Goal: Check status: Check status

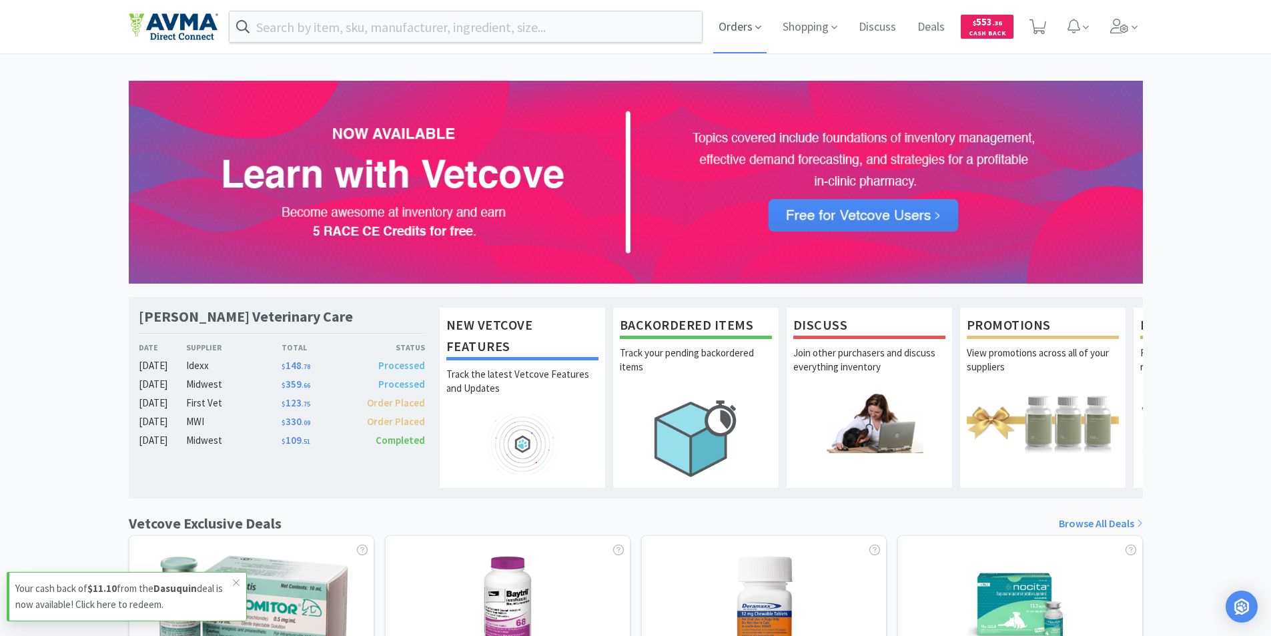
click at [726, 24] on span "Orders" at bounding box center [739, 26] width 53 height 53
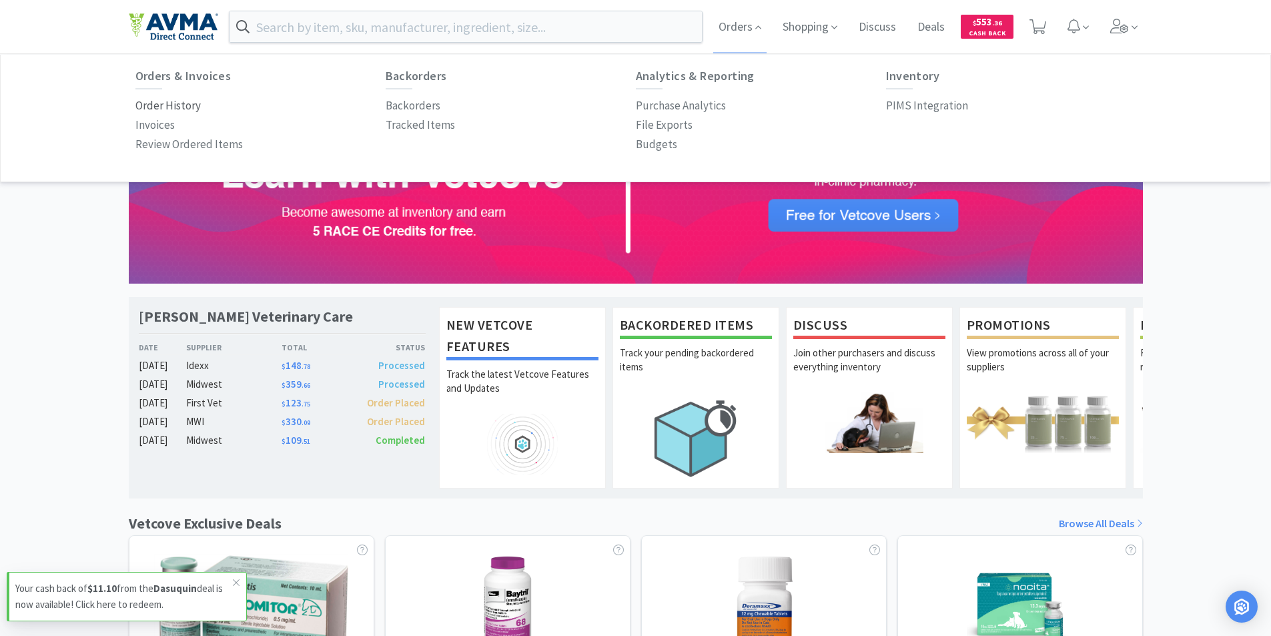
click at [158, 102] on p "Order History" at bounding box center [167, 106] width 65 height 18
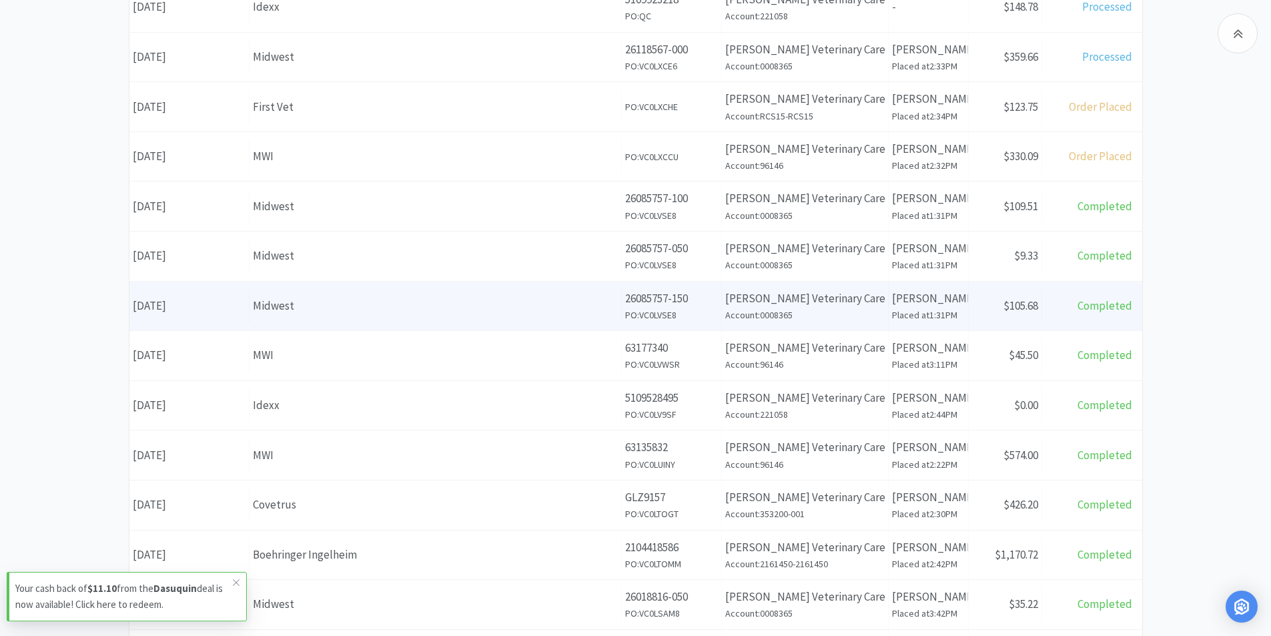
scroll to position [200, 0]
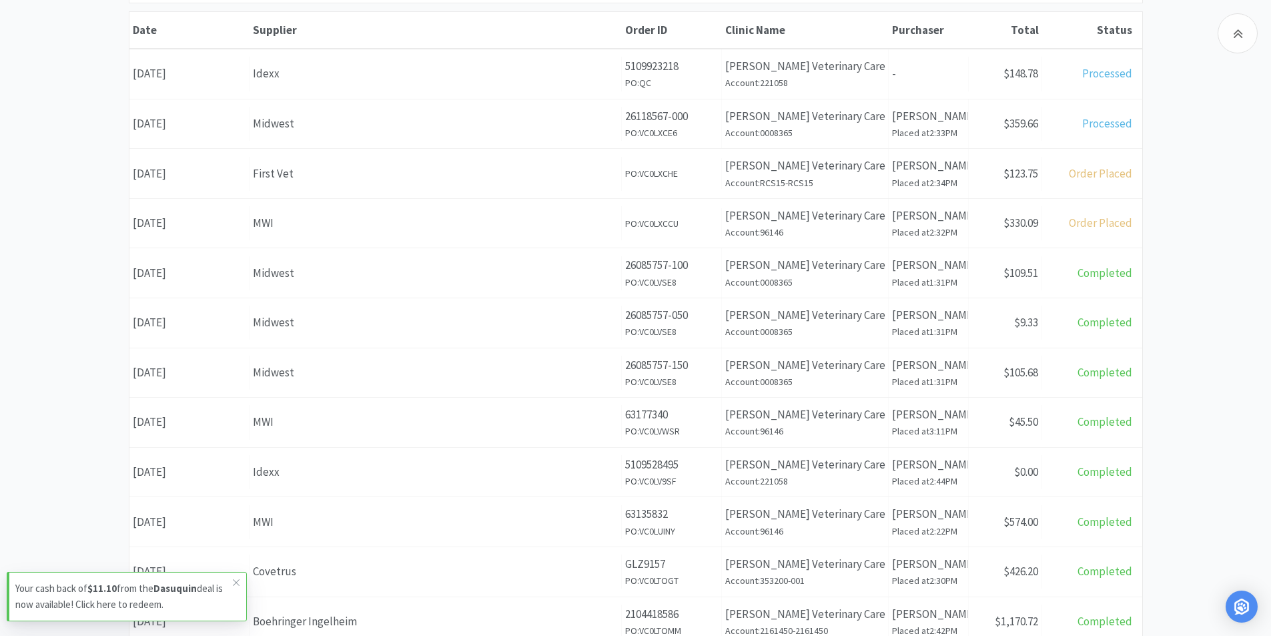
click at [184, 223] on div "Date [DATE]" at bounding box center [189, 223] width 120 height 34
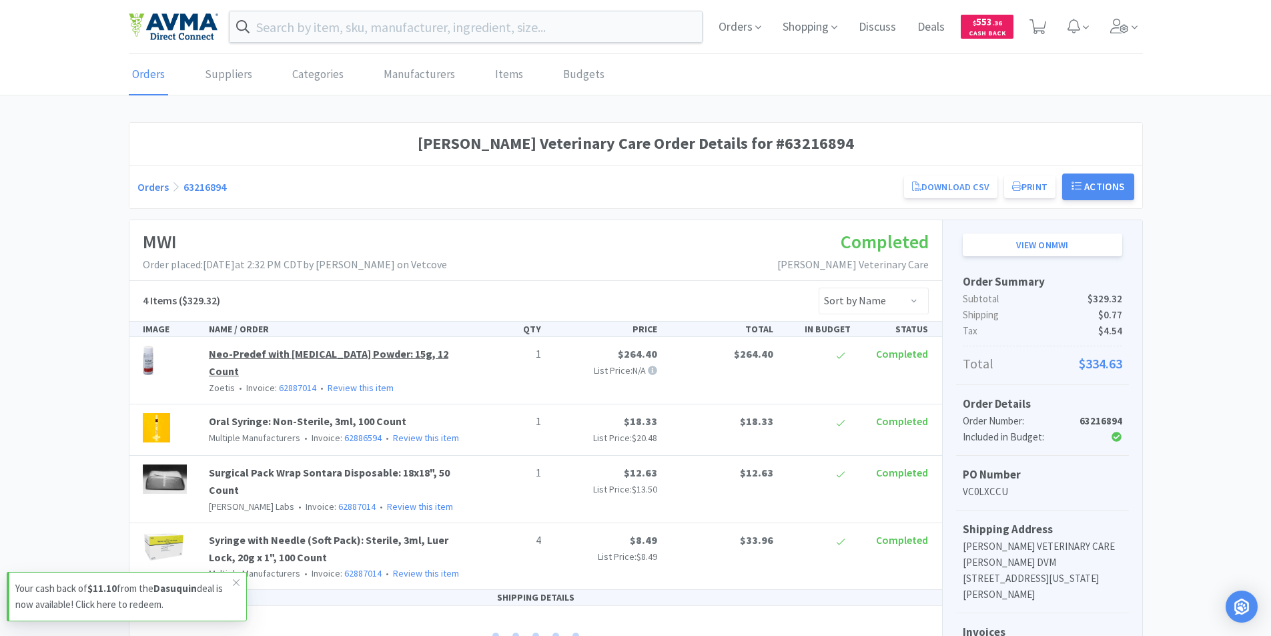
scroll to position [200, 0]
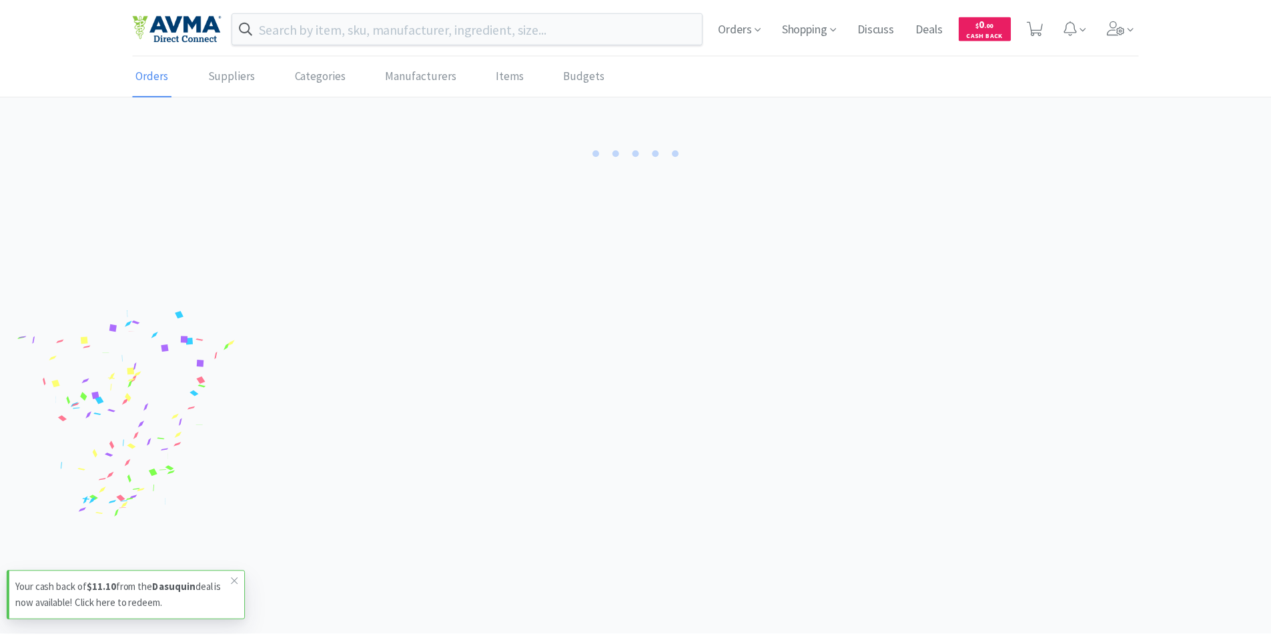
scroll to position [200, 0]
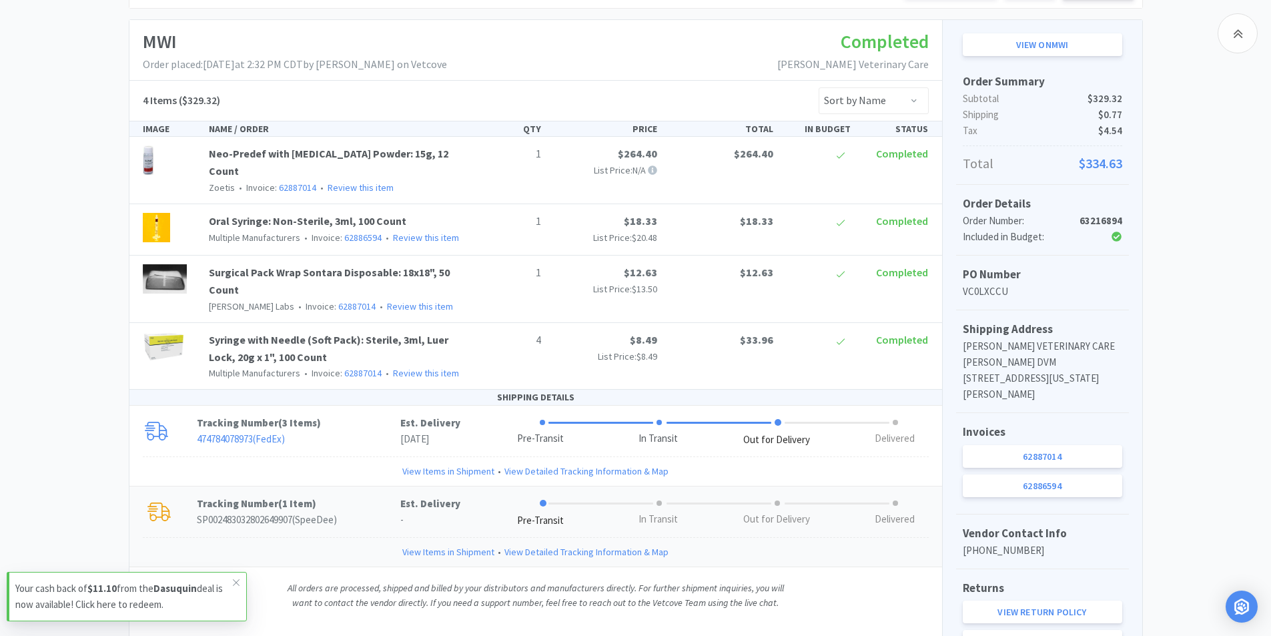
click at [246, 496] on p "Tracking Number ( 1 Item )" at bounding box center [298, 504] width 203 height 16
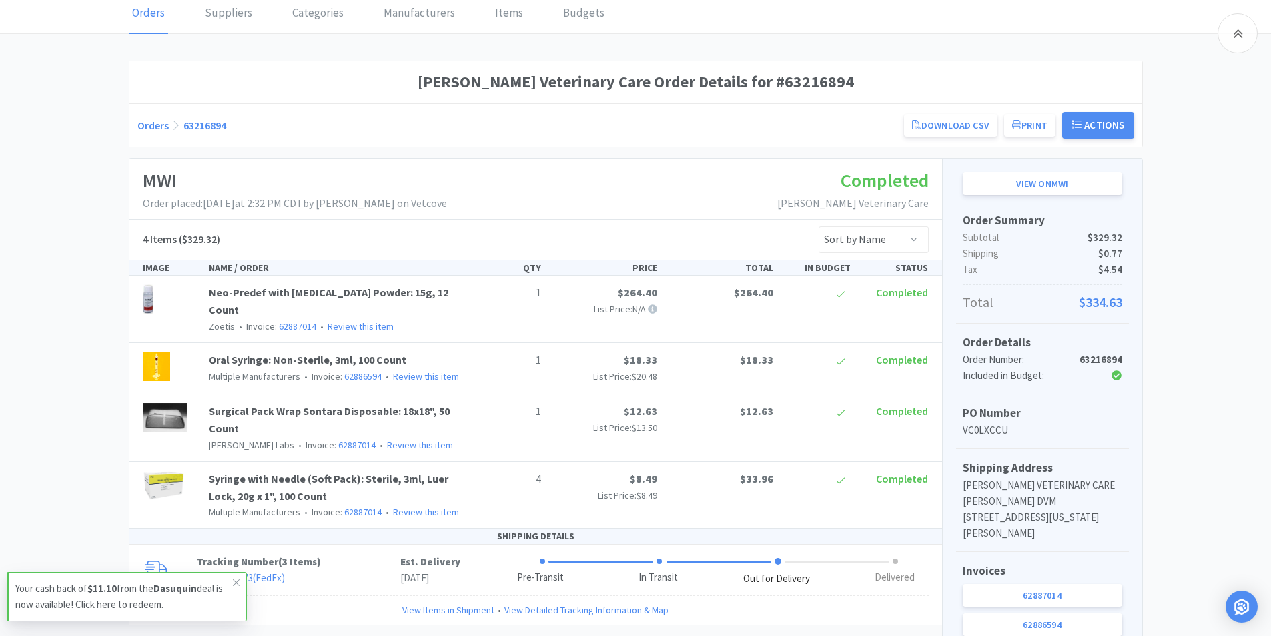
scroll to position [0, 0]
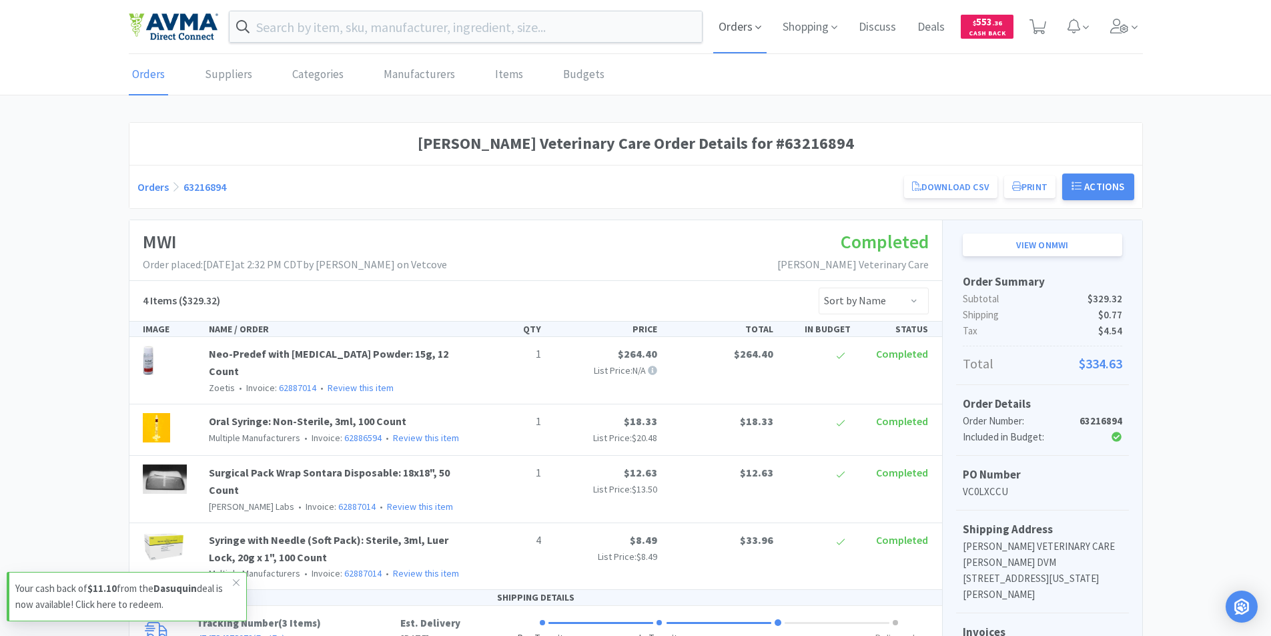
click at [734, 32] on span "Orders" at bounding box center [739, 26] width 53 height 53
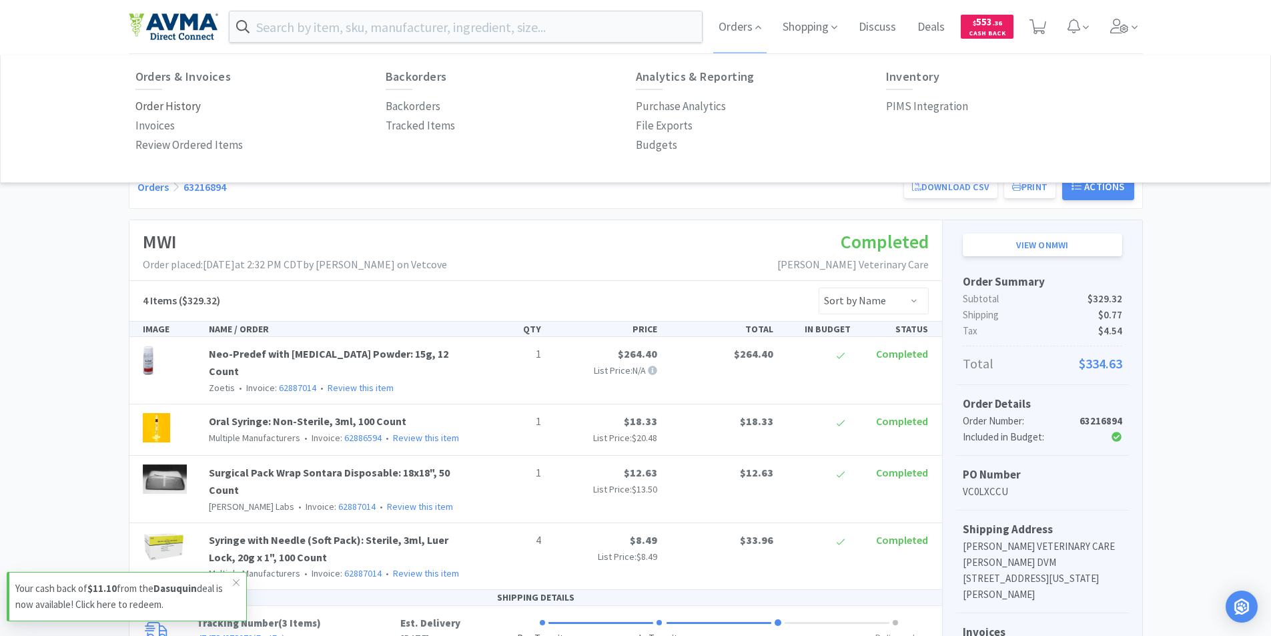
click at [173, 105] on p "Order History" at bounding box center [167, 106] width 65 height 18
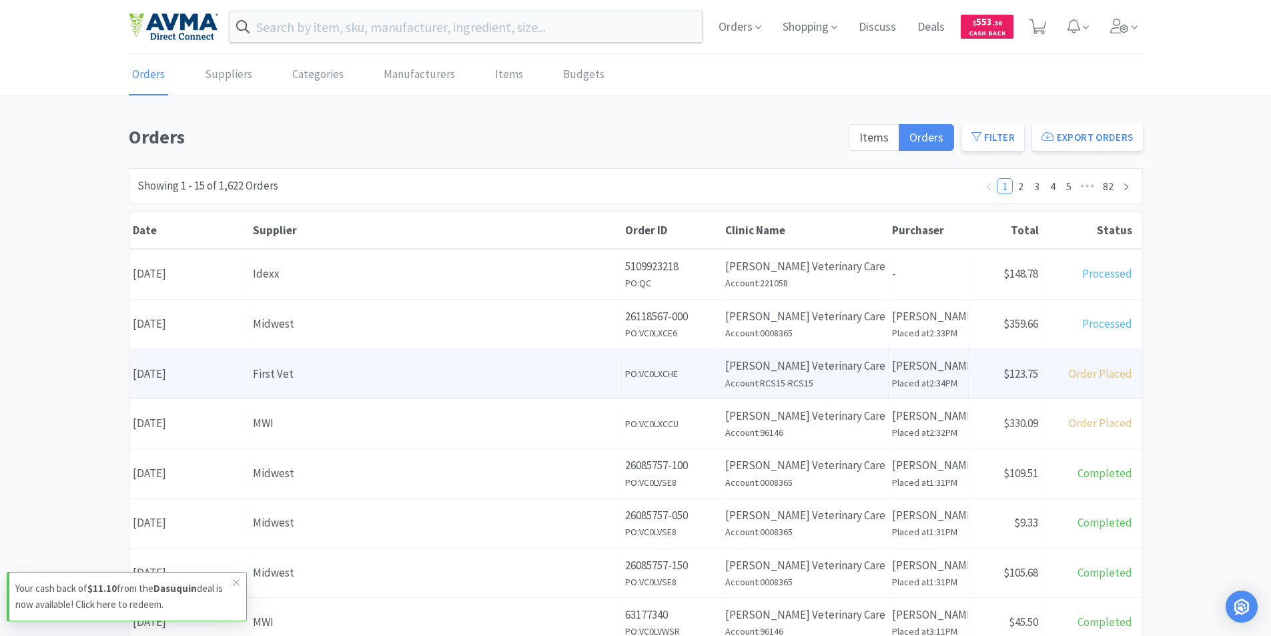
click at [191, 372] on div "Date [DATE]" at bounding box center [189, 374] width 120 height 34
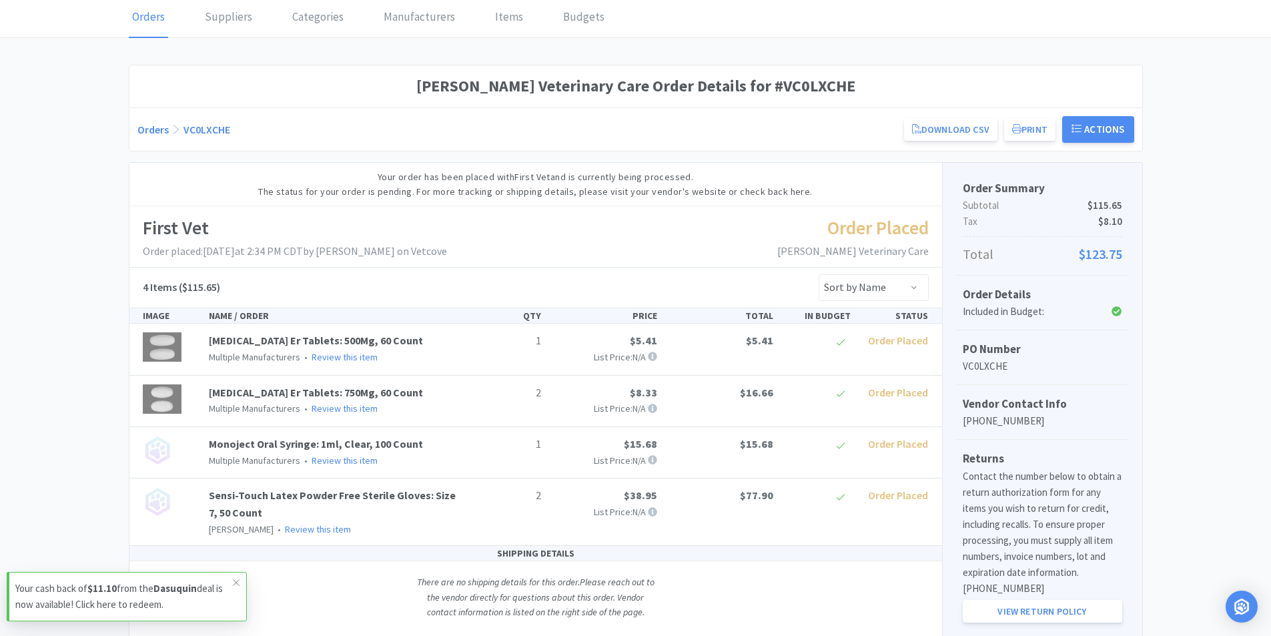
scroll to position [108, 0]
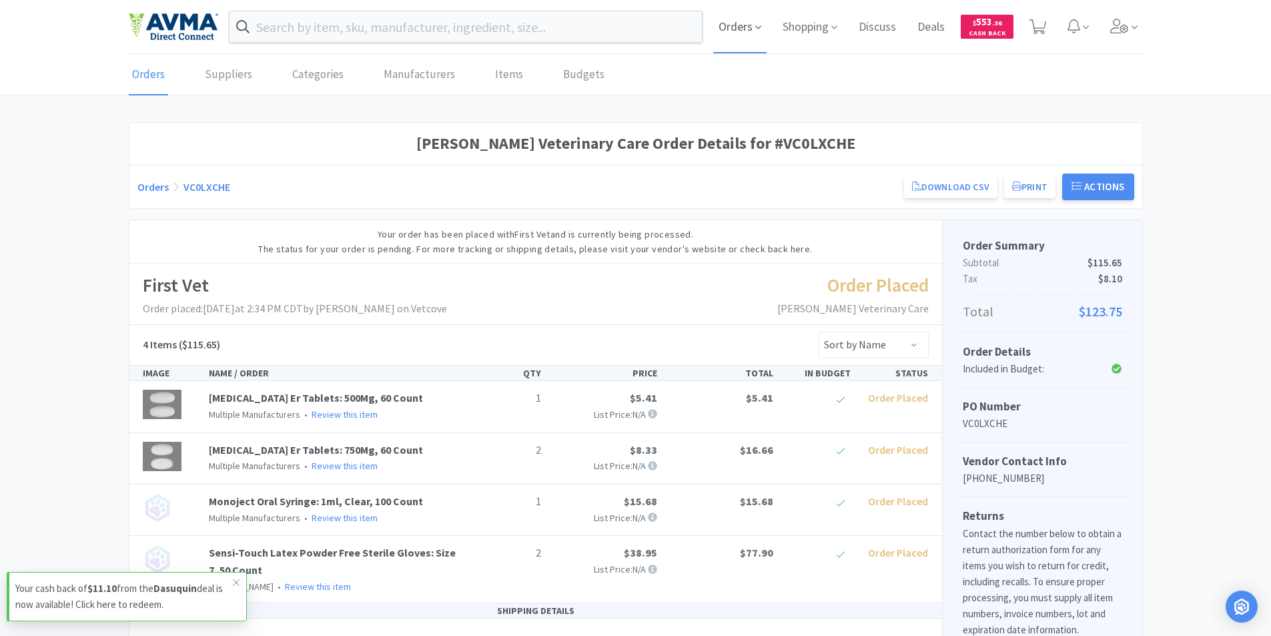
click at [724, 29] on span "Orders" at bounding box center [739, 26] width 53 height 53
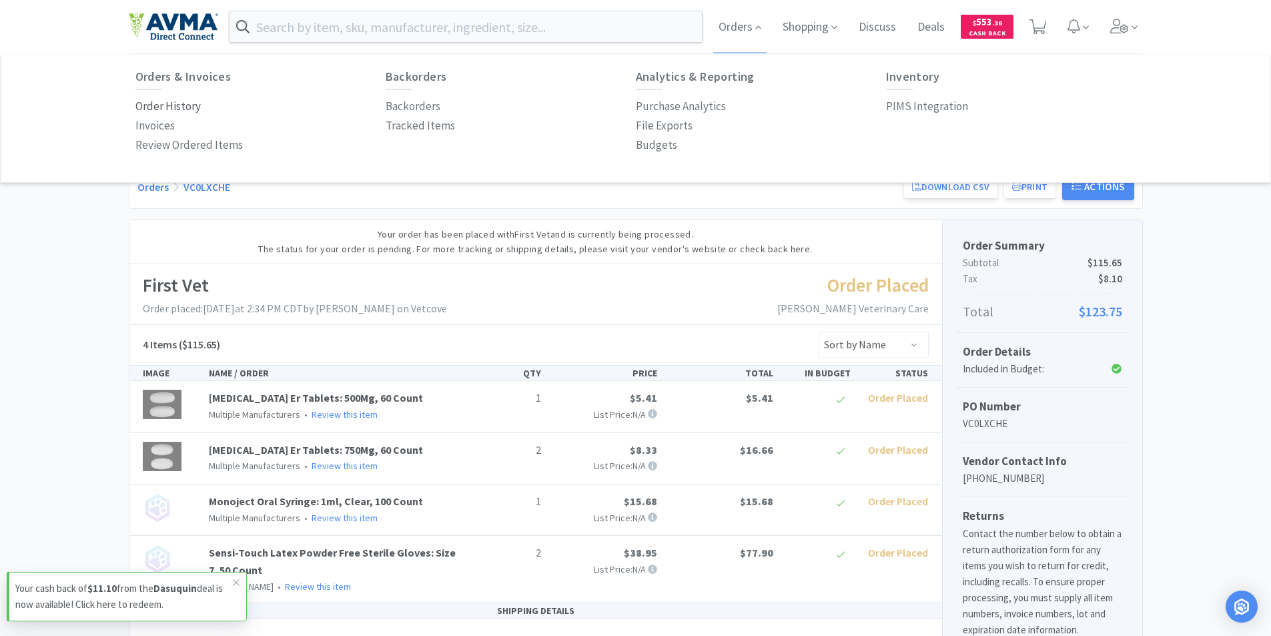
click at [175, 103] on p "Order History" at bounding box center [167, 106] width 65 height 18
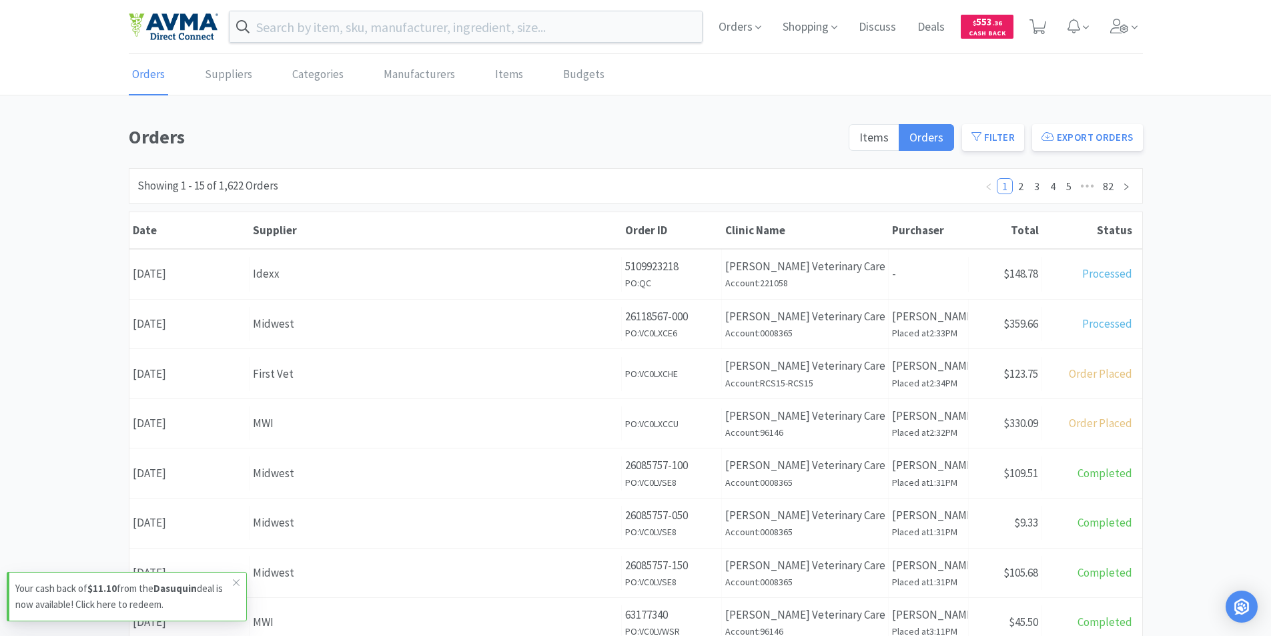
click at [191, 323] on div "Date [DATE]" at bounding box center [189, 324] width 120 height 34
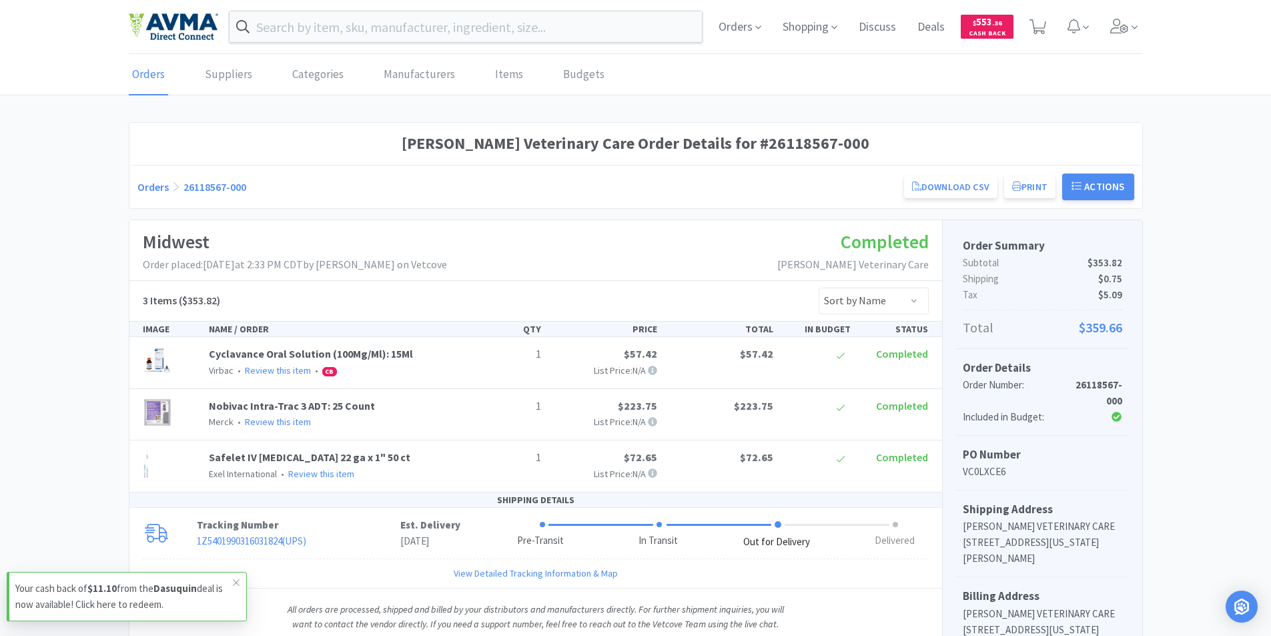
click at [143, 75] on link "Orders" at bounding box center [148, 75] width 39 height 41
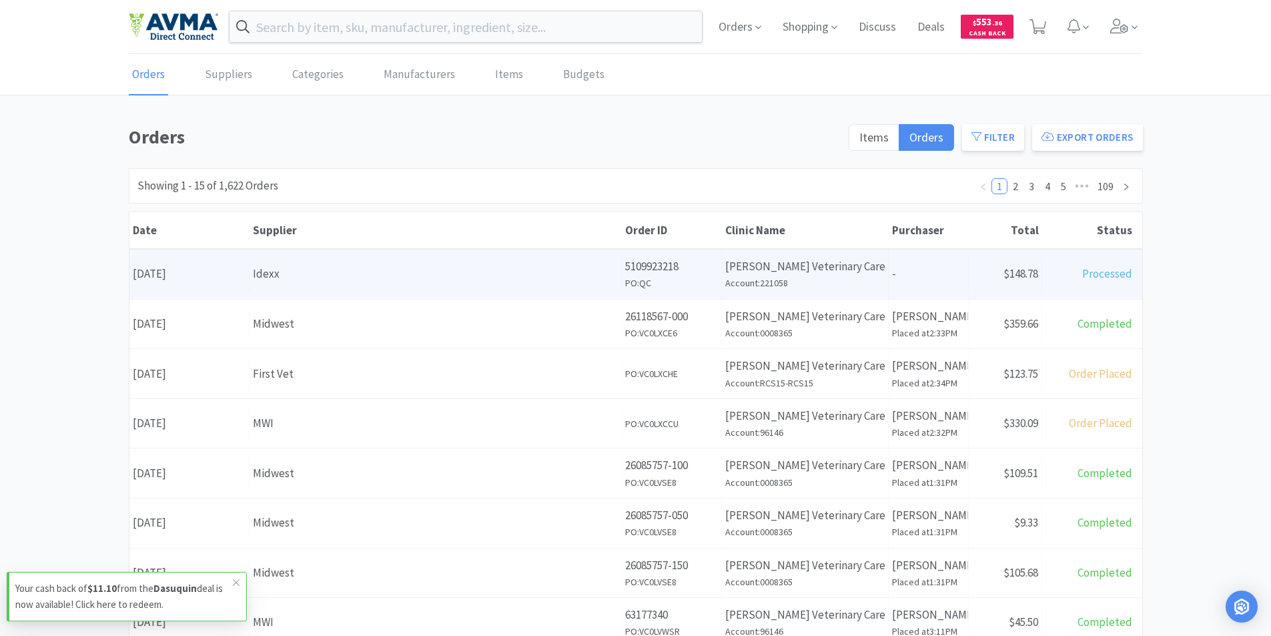
click at [209, 271] on div "Date August 19th, 2025" at bounding box center [189, 274] width 120 height 34
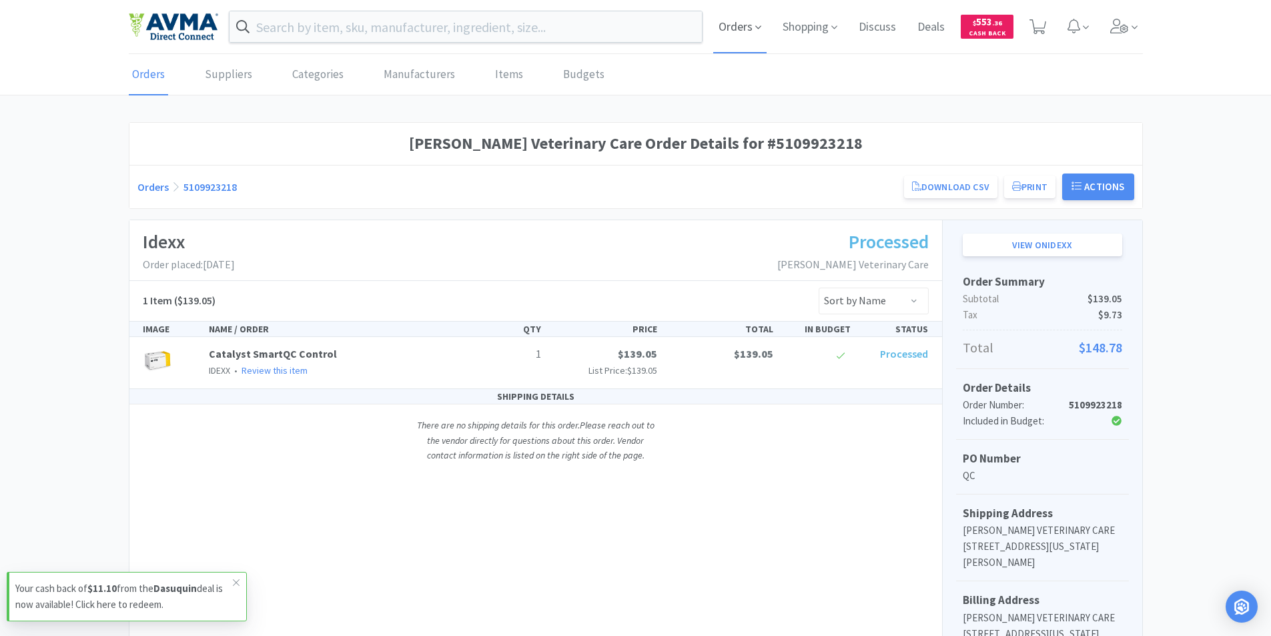
click at [734, 25] on span "Orders" at bounding box center [739, 26] width 53 height 53
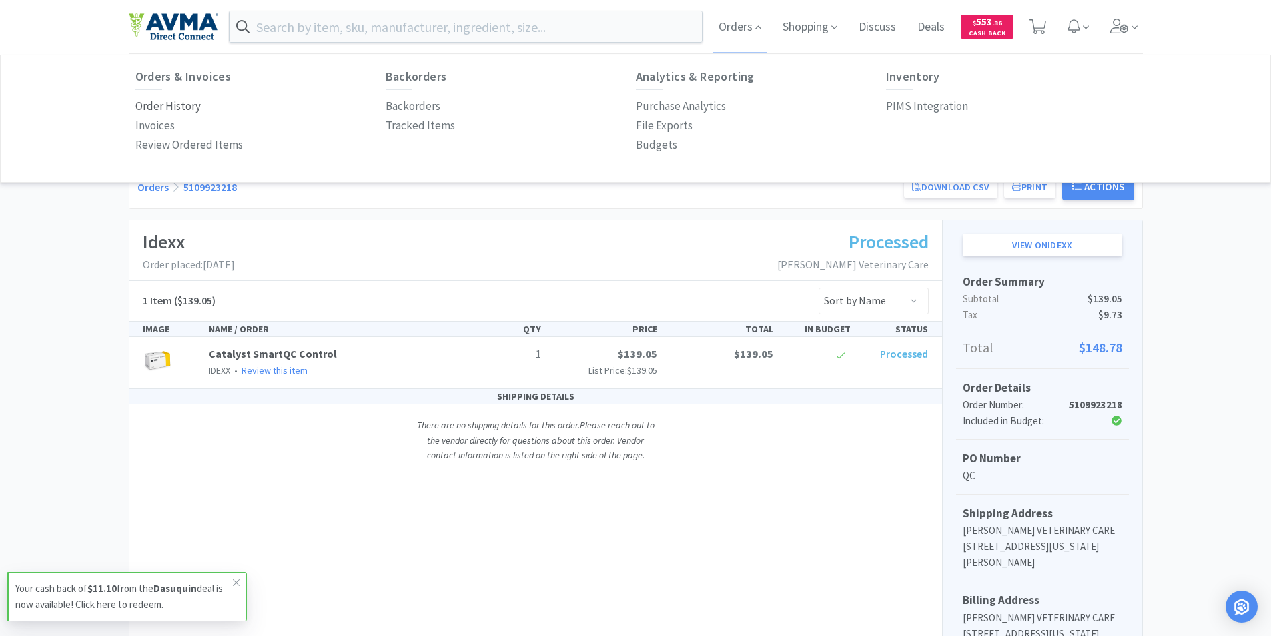
drag, startPoint x: 155, startPoint y: 105, endPoint x: 169, endPoint y: 115, distance: 17.8
click at [155, 105] on p "Order History" at bounding box center [167, 106] width 65 height 18
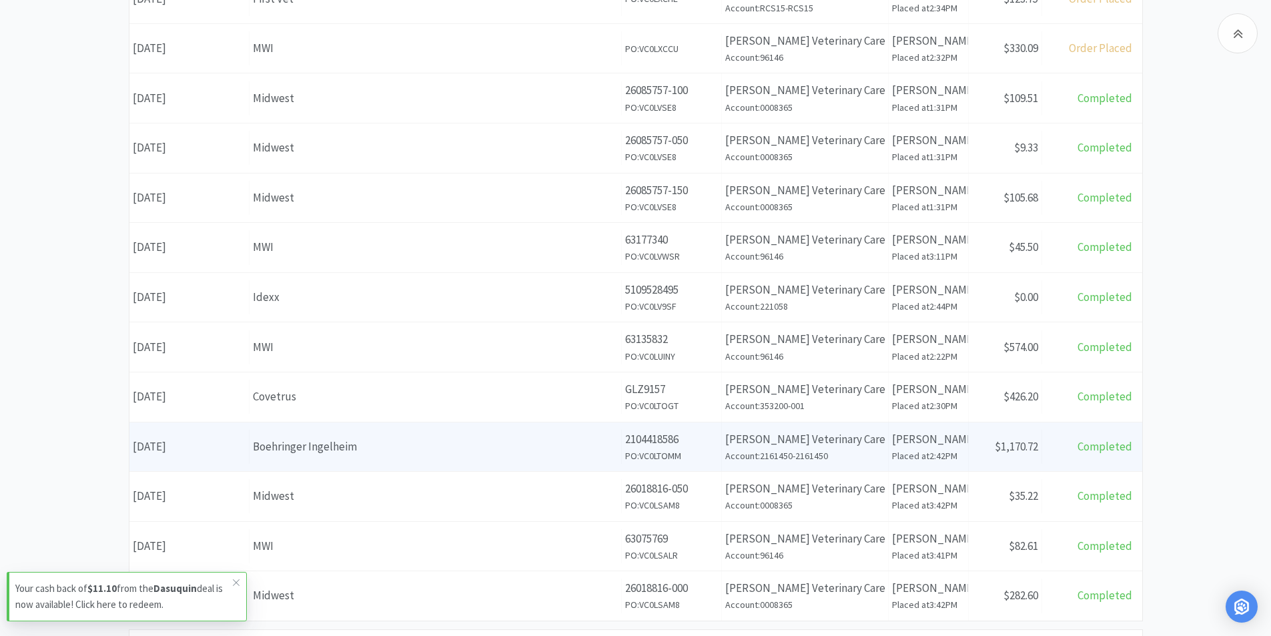
scroll to position [400, 0]
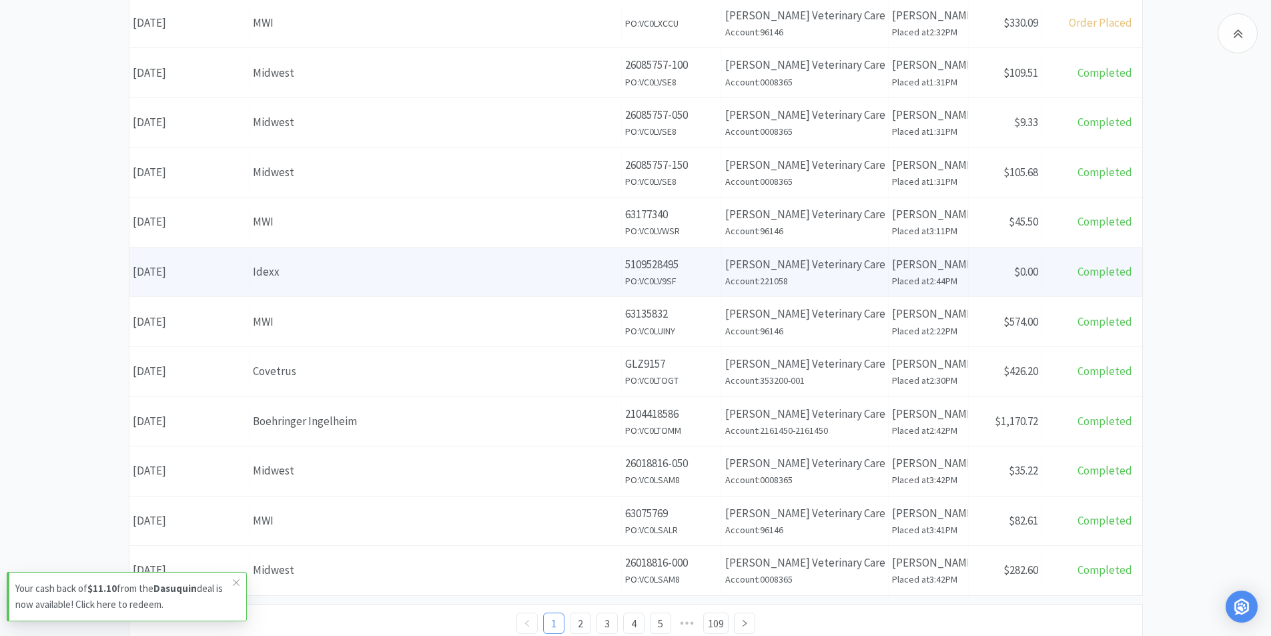
click at [185, 267] on div "Date August 13th, 2025" at bounding box center [189, 272] width 120 height 34
